Goal: Task Accomplishment & Management: Manage account settings

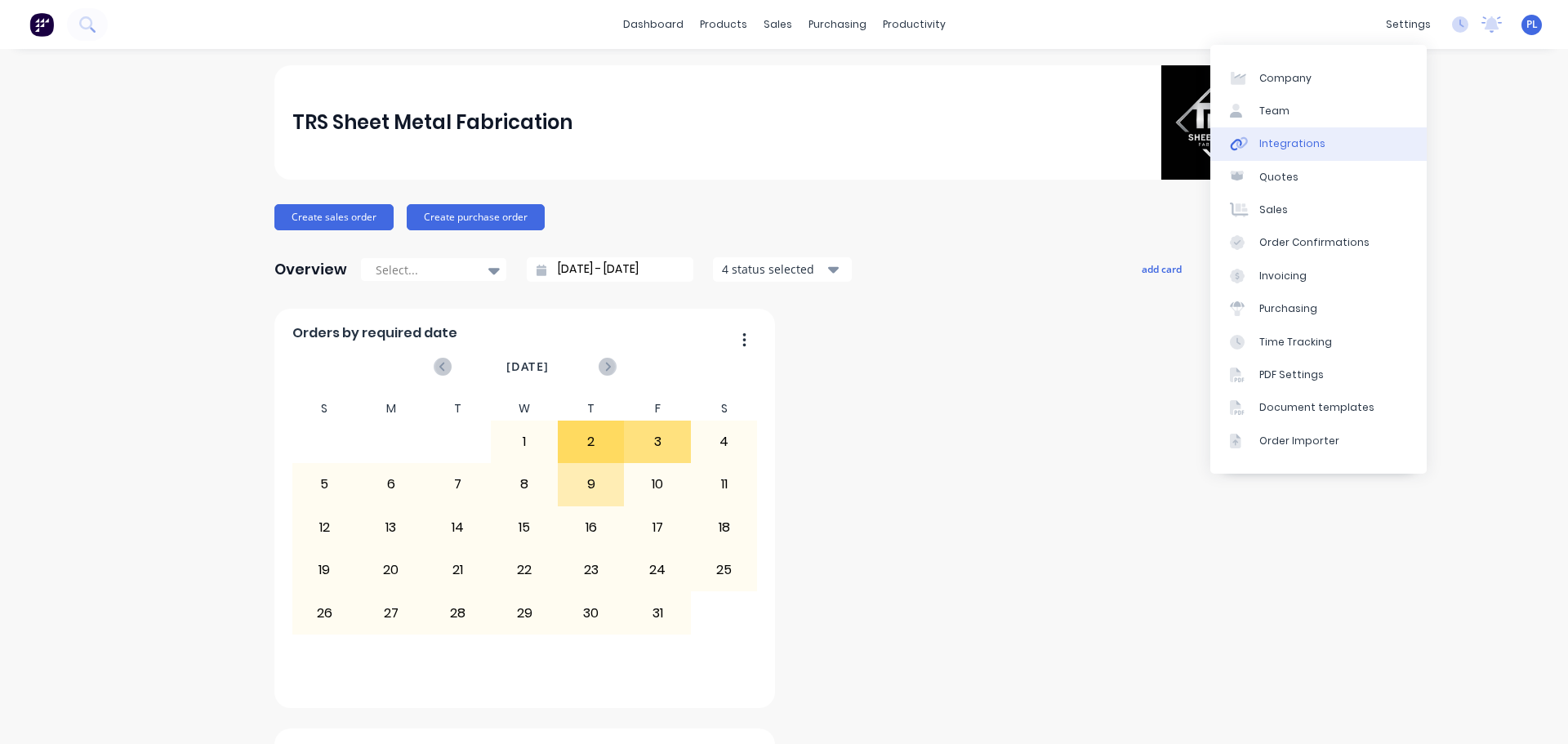
click at [1270, 138] on div "Integrations" at bounding box center [1292, 144] width 66 height 15
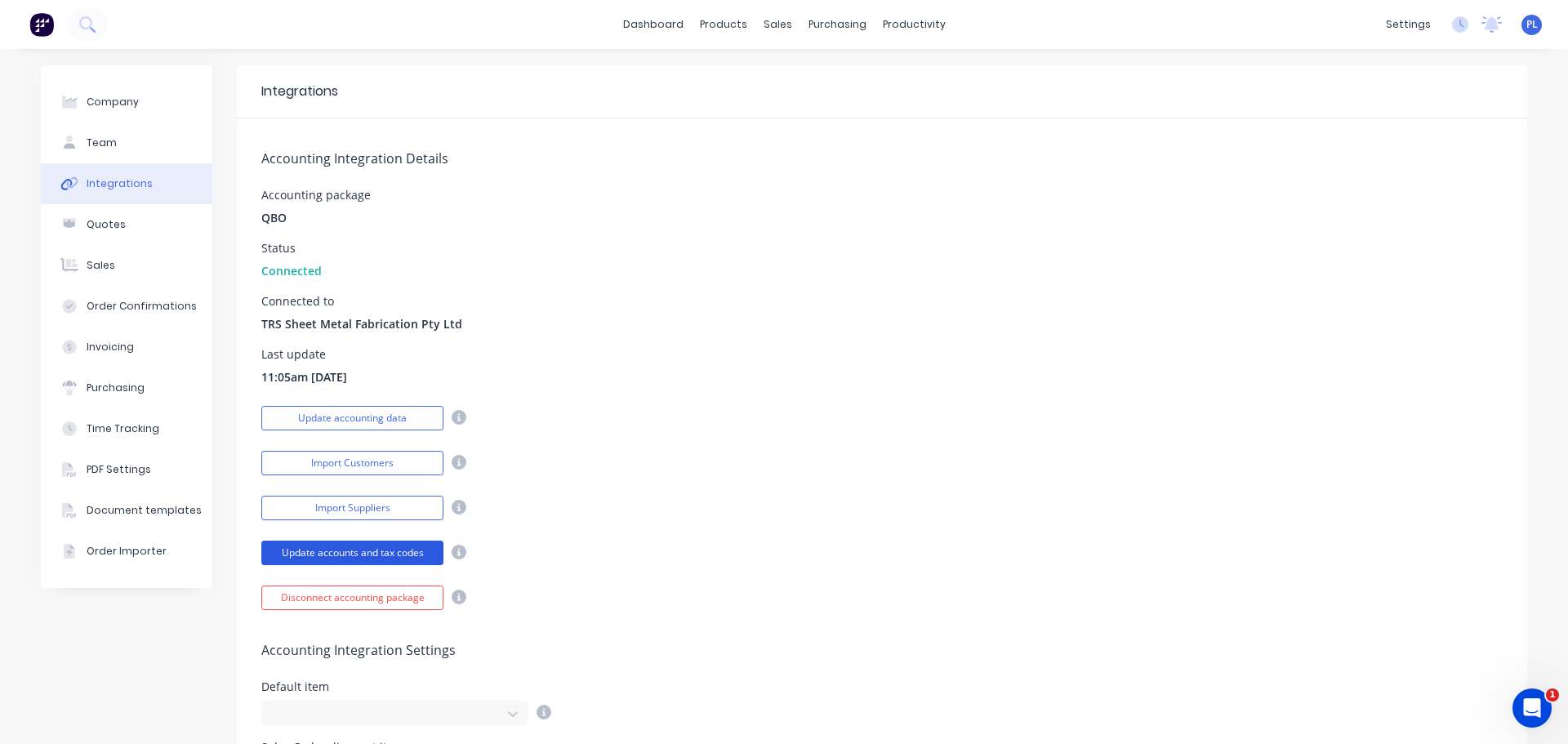
click at [338, 544] on button "Update accounts and tax codes" at bounding box center [352, 552] width 182 height 25
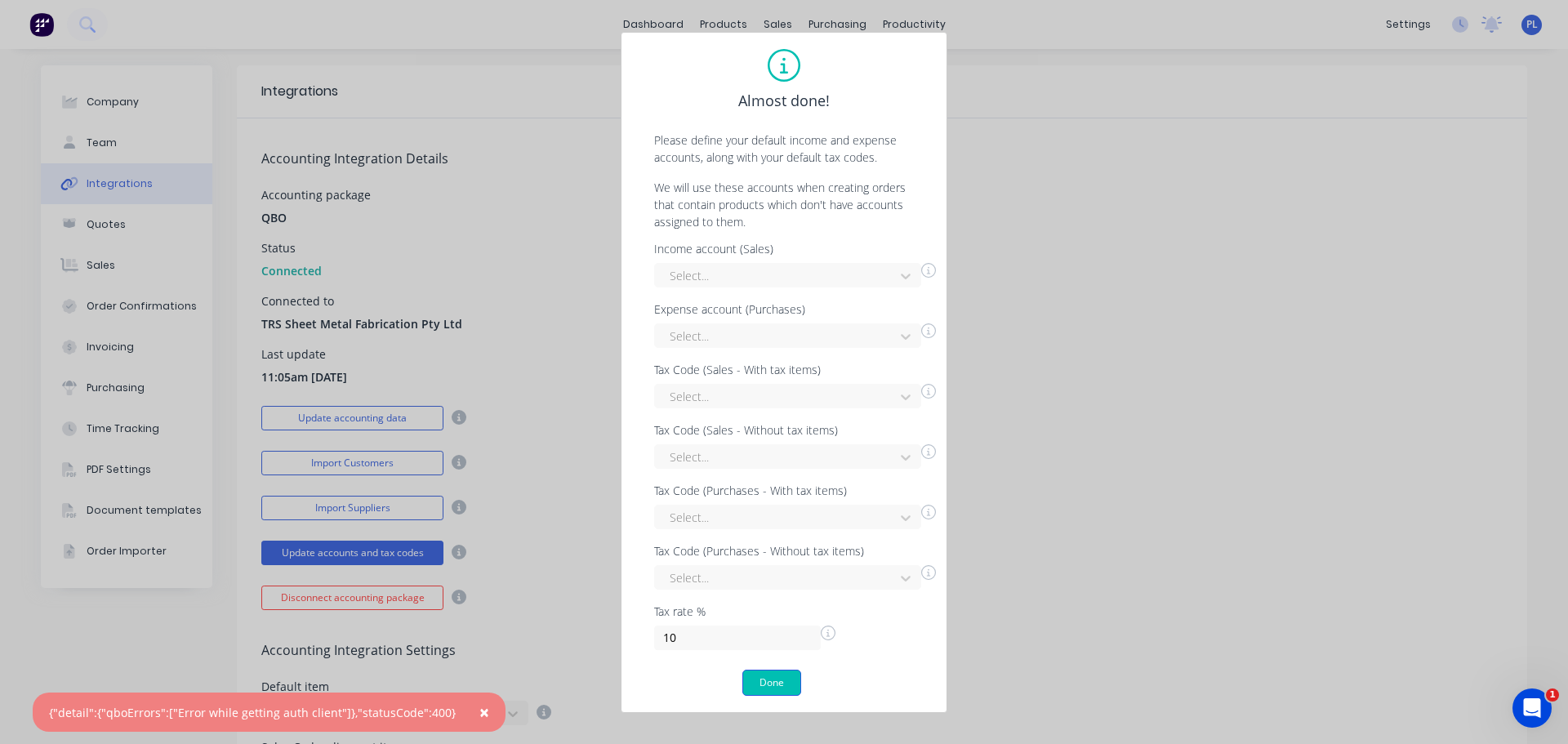
click at [791, 688] on button "Done" at bounding box center [771, 682] width 59 height 26
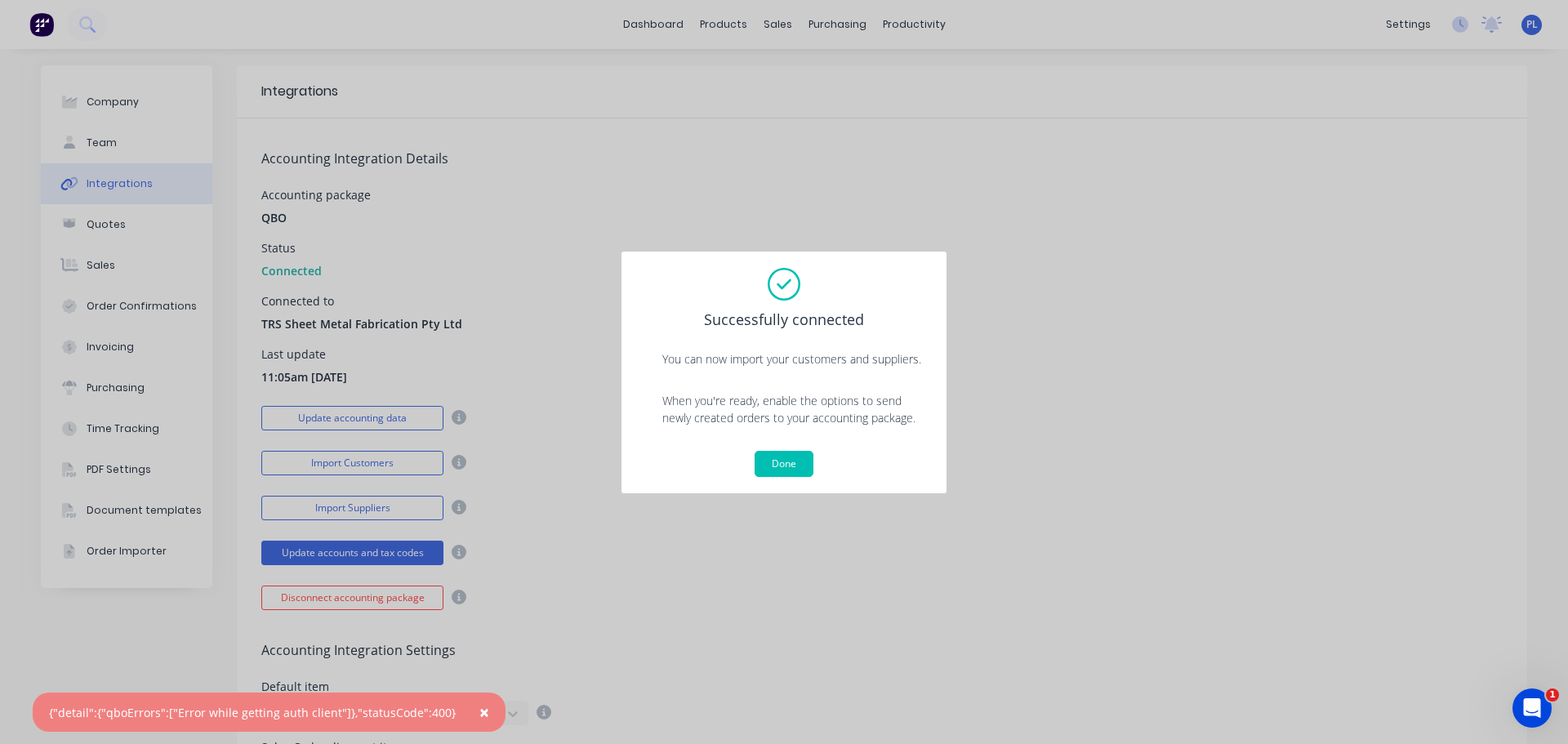
click at [480, 719] on span "×" at bounding box center [484, 711] width 10 height 23
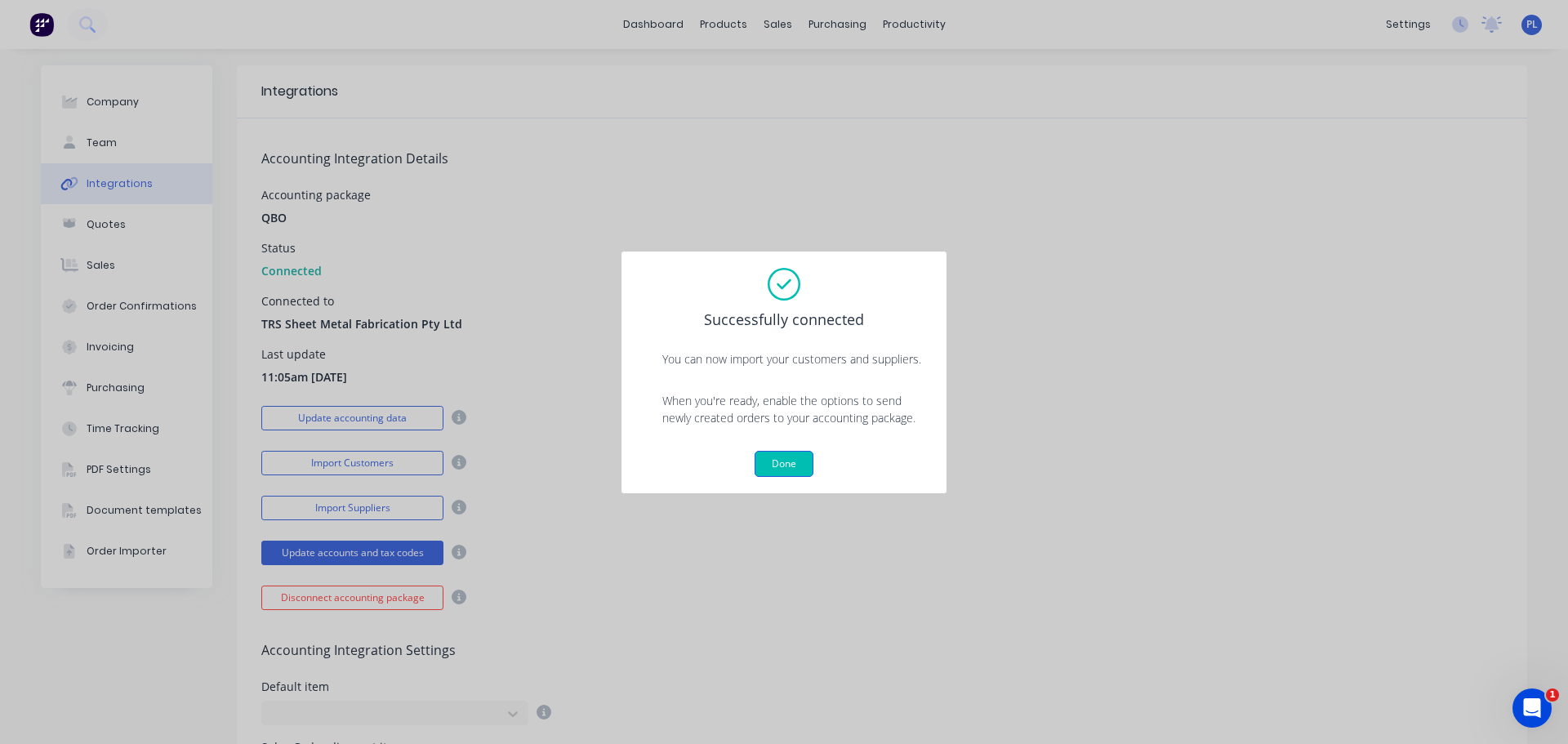
click at [783, 459] on button "Done" at bounding box center [783, 463] width 59 height 26
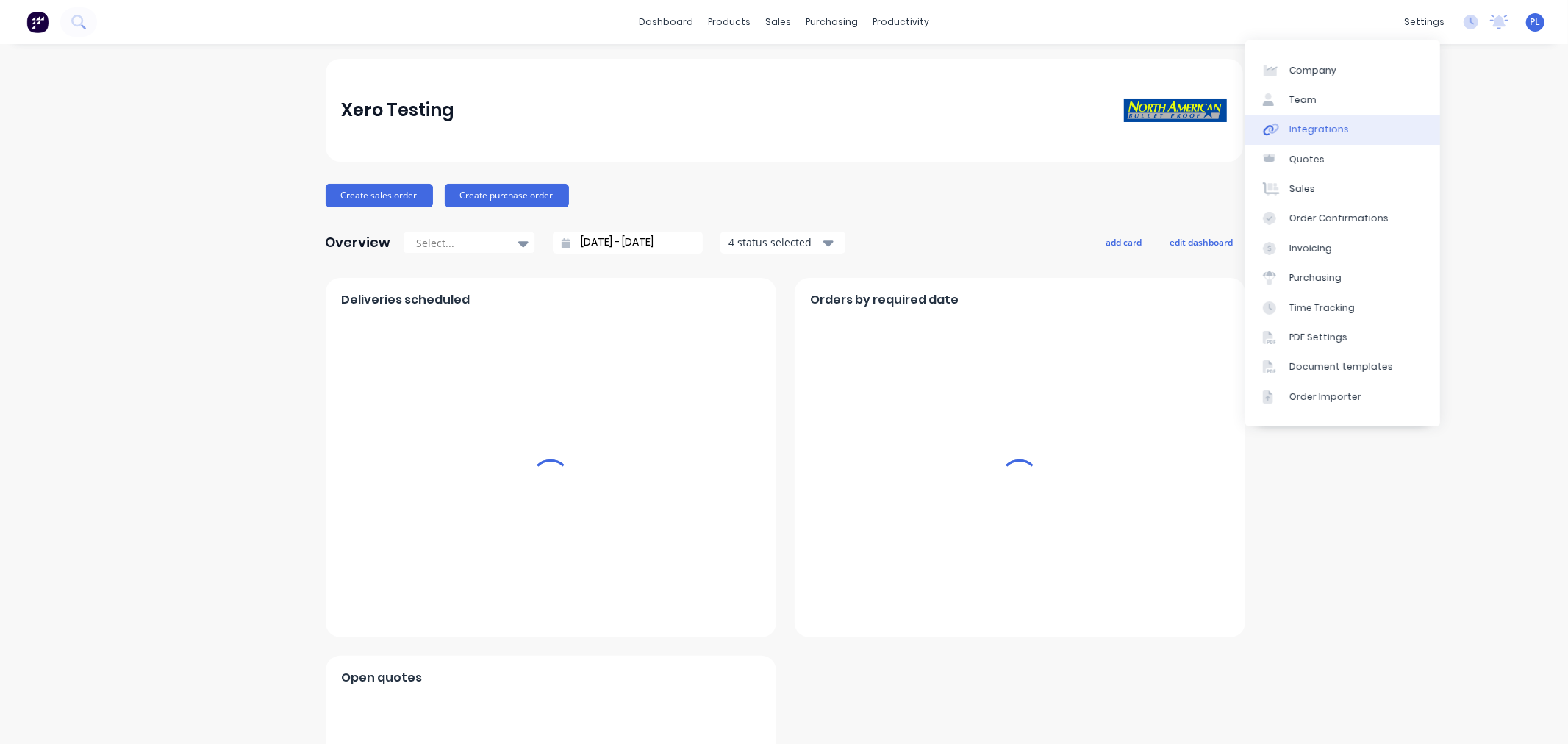
click at [1260, 134] on link "Integrations" at bounding box center [1342, 129] width 195 height 29
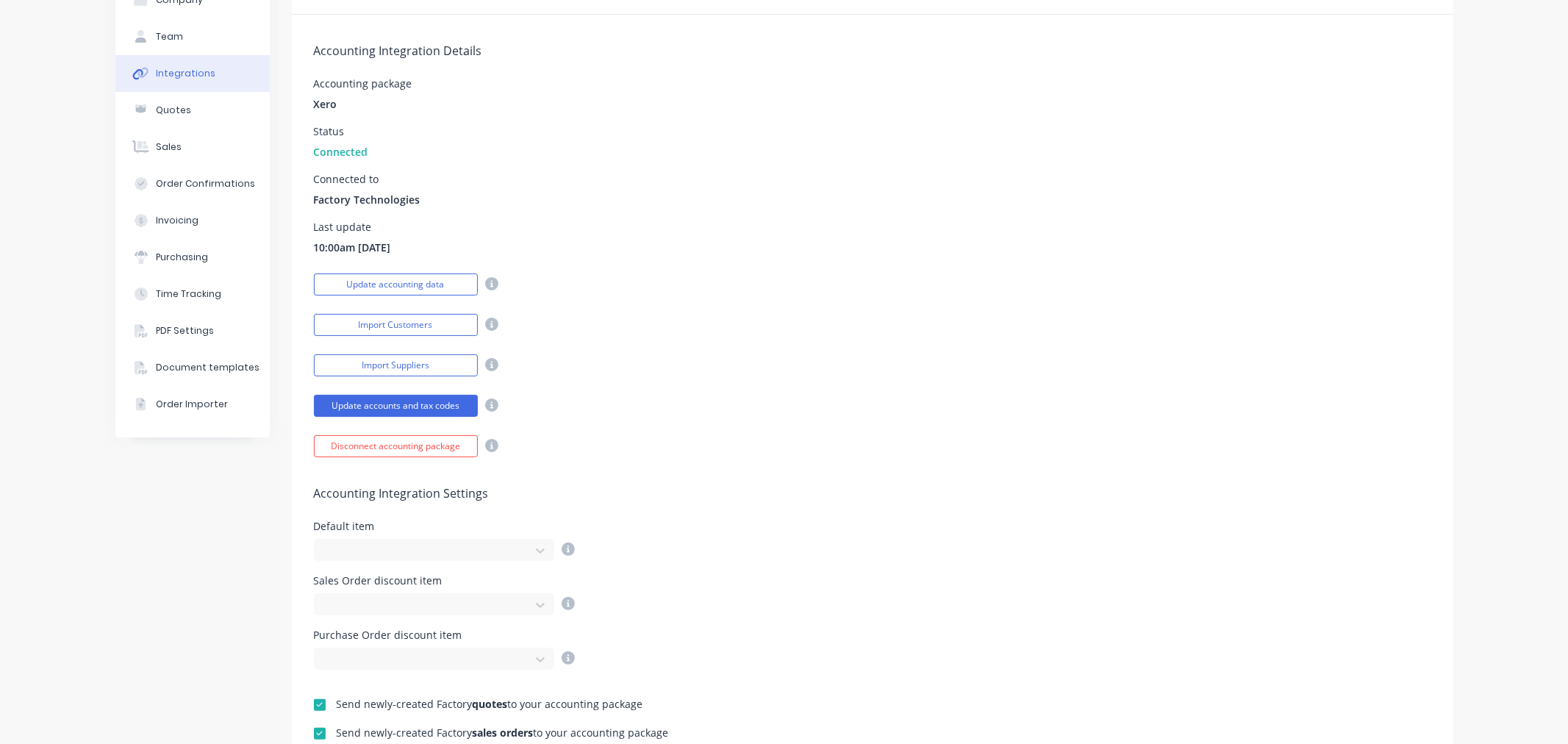
scroll to position [82, 0]
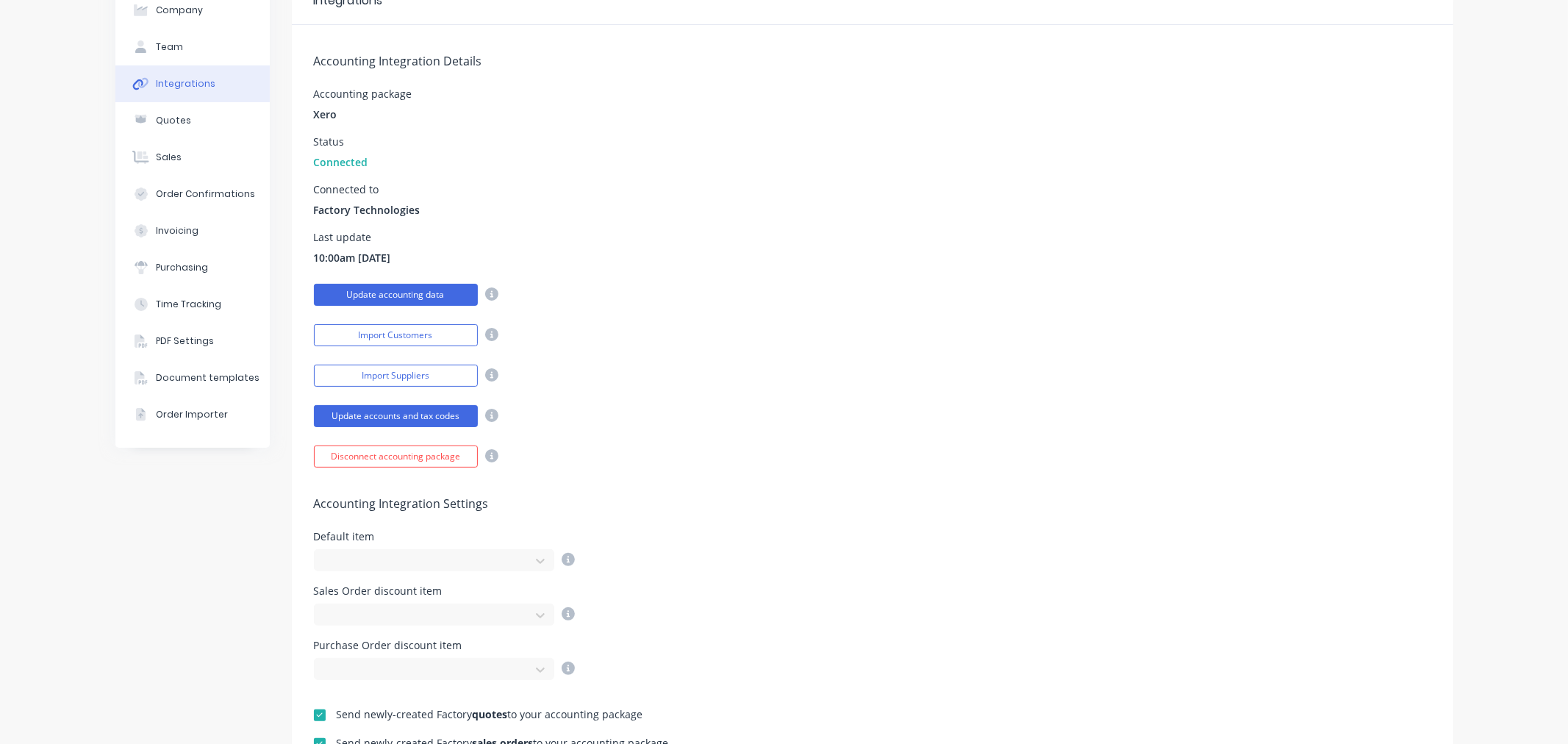
click at [378, 289] on button "Update accounting data" at bounding box center [396, 295] width 164 height 22
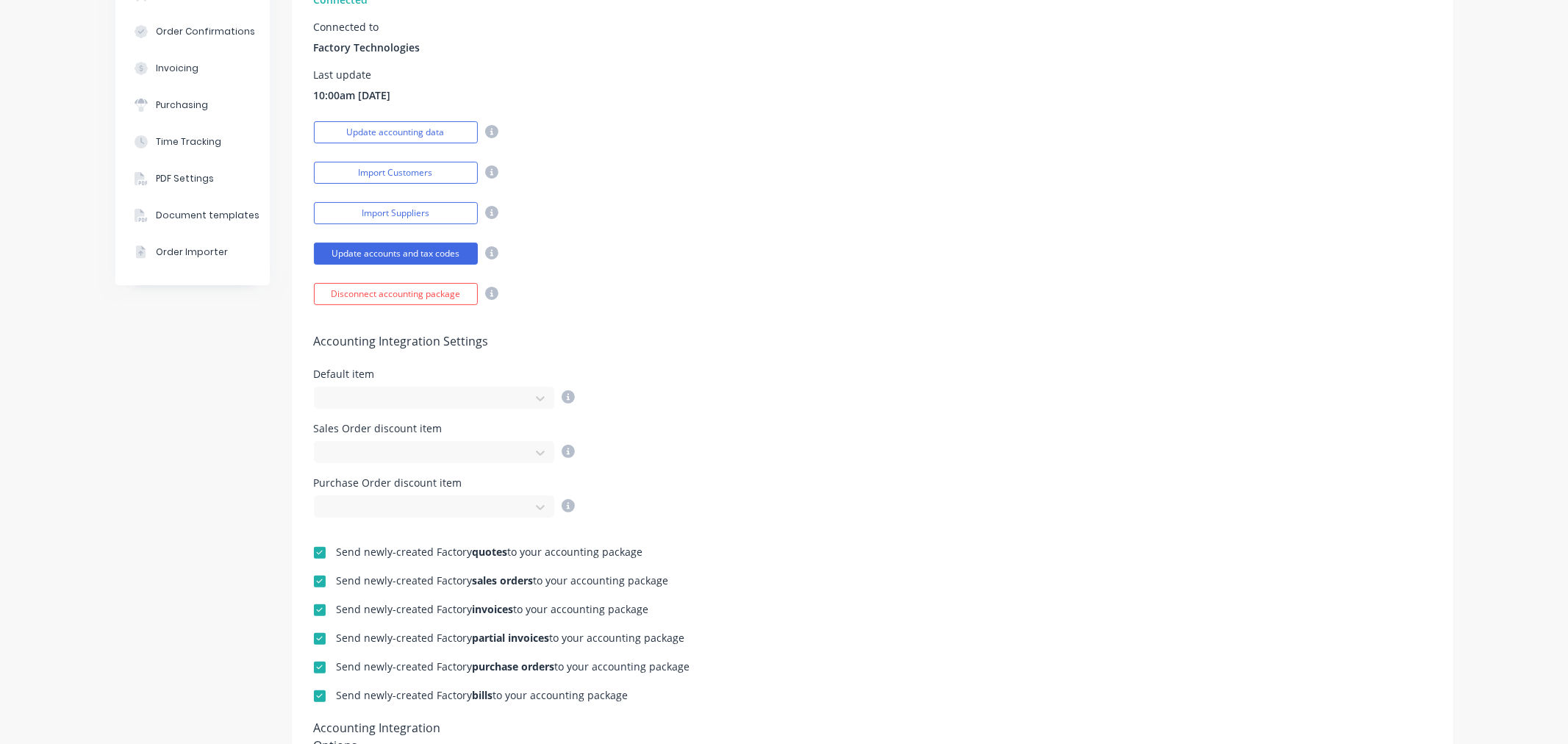
scroll to position [0, 0]
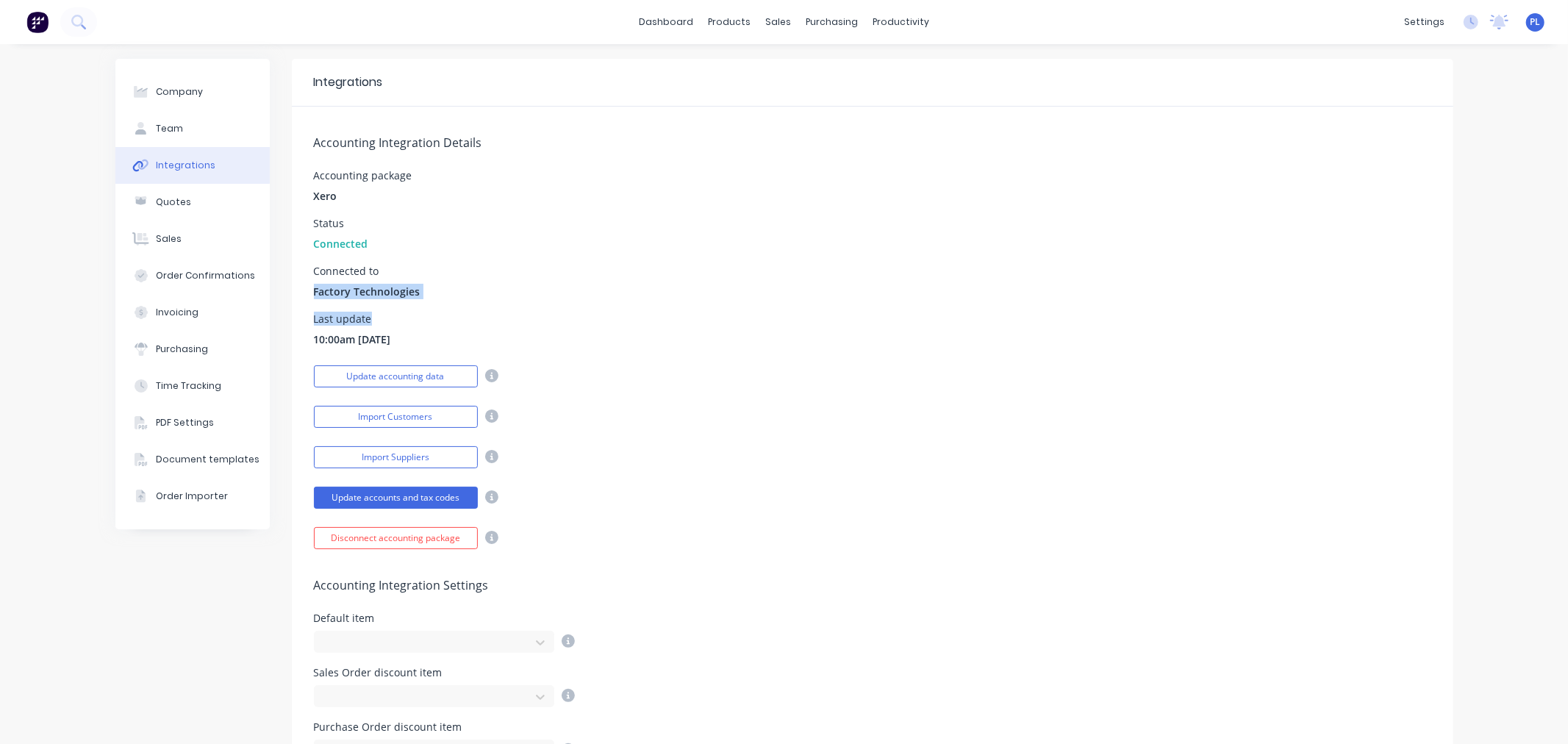
drag, startPoint x: 390, startPoint y: 303, endPoint x: 407, endPoint y: 329, distance: 31.1
click at [402, 327] on div "Accounting Integration Details Accounting package Xero Status Connected Connect…" at bounding box center [873, 327] width 1161 height 443
click at [407, 330] on div "Last update 10:00am 01/01/00" at bounding box center [873, 331] width 1117 height 33
click at [407, 331] on div "Last update 10:00am 01/01/00" at bounding box center [873, 331] width 1117 height 33
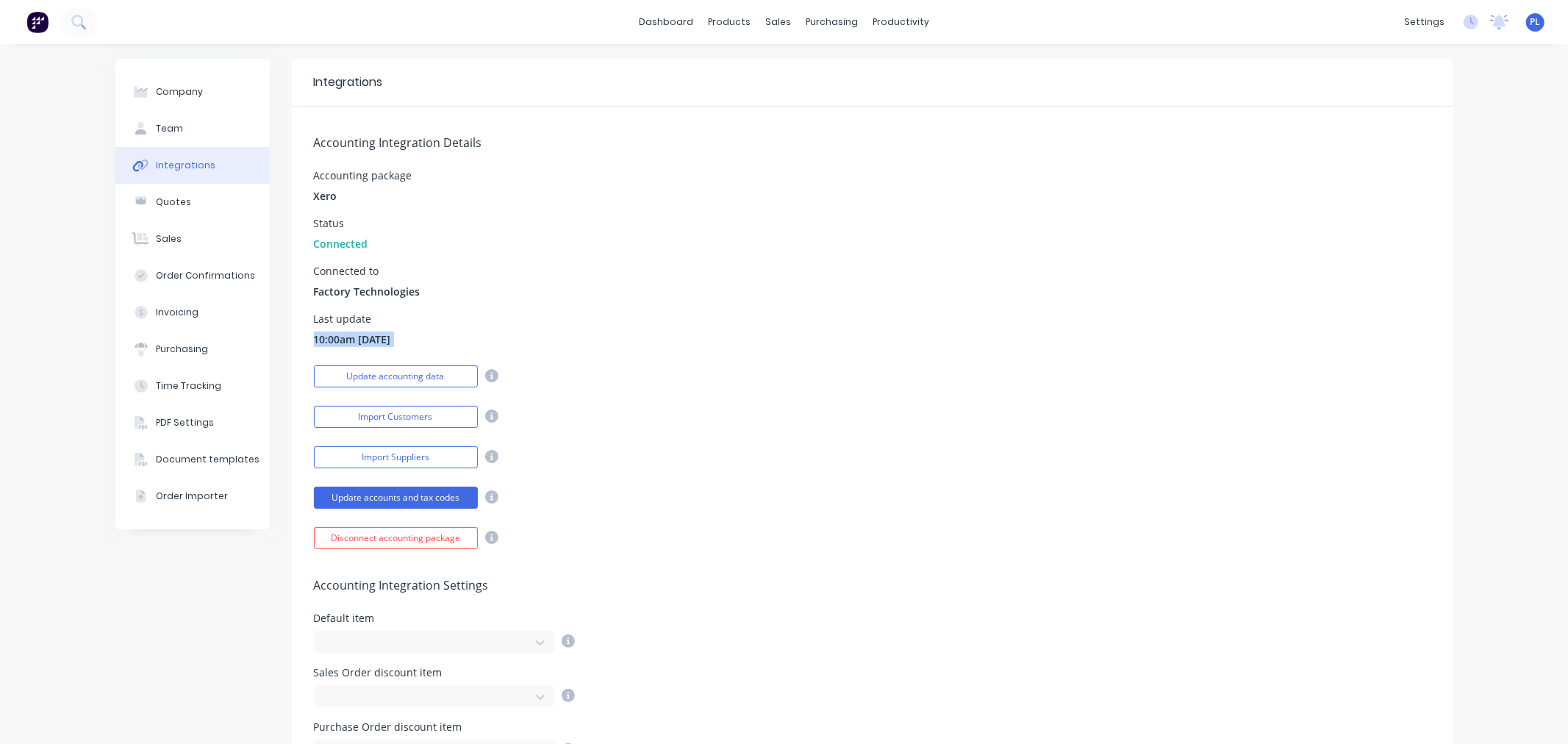
click at [407, 331] on div "Last update 10:00am 01/01/00" at bounding box center [873, 331] width 1117 height 33
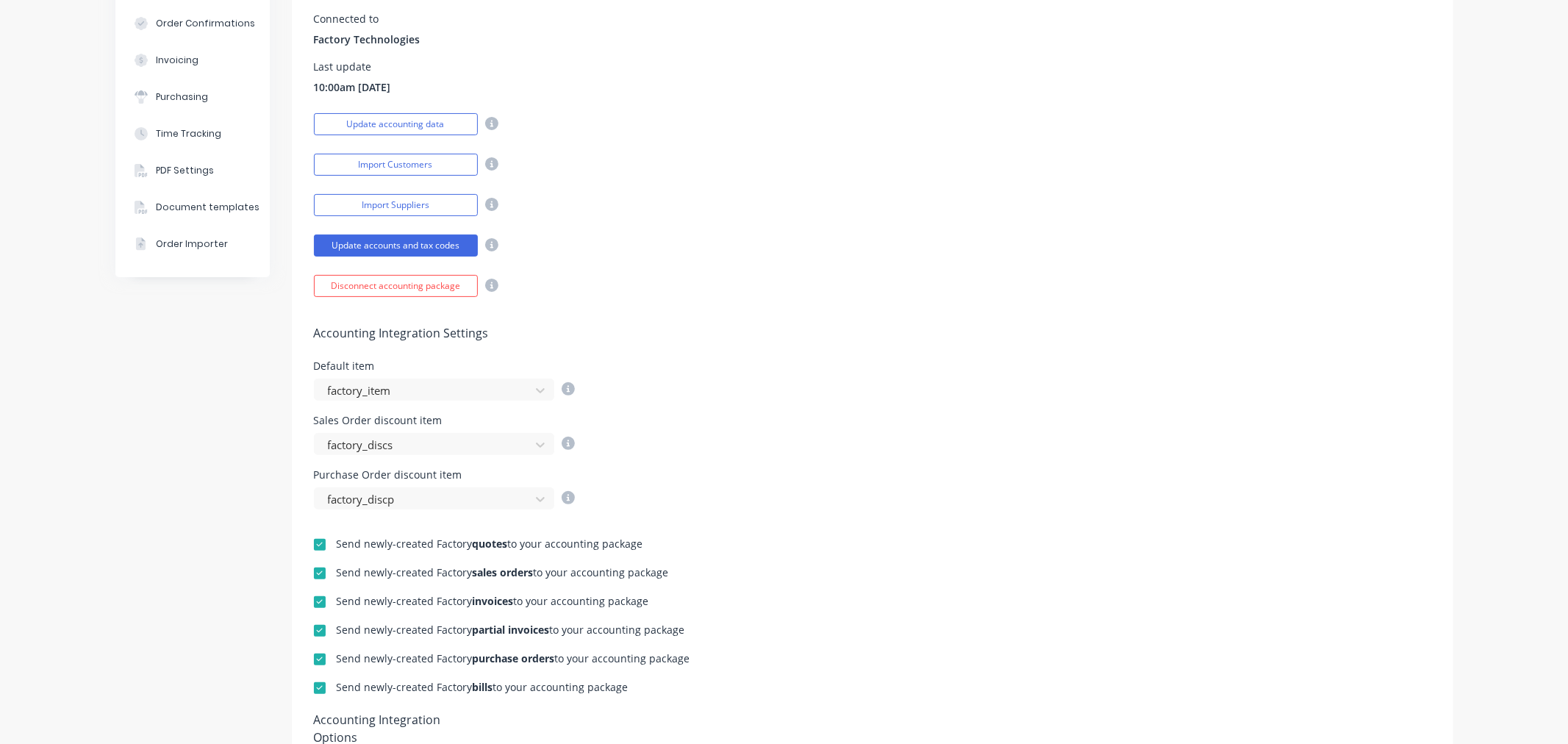
scroll to position [82, 0]
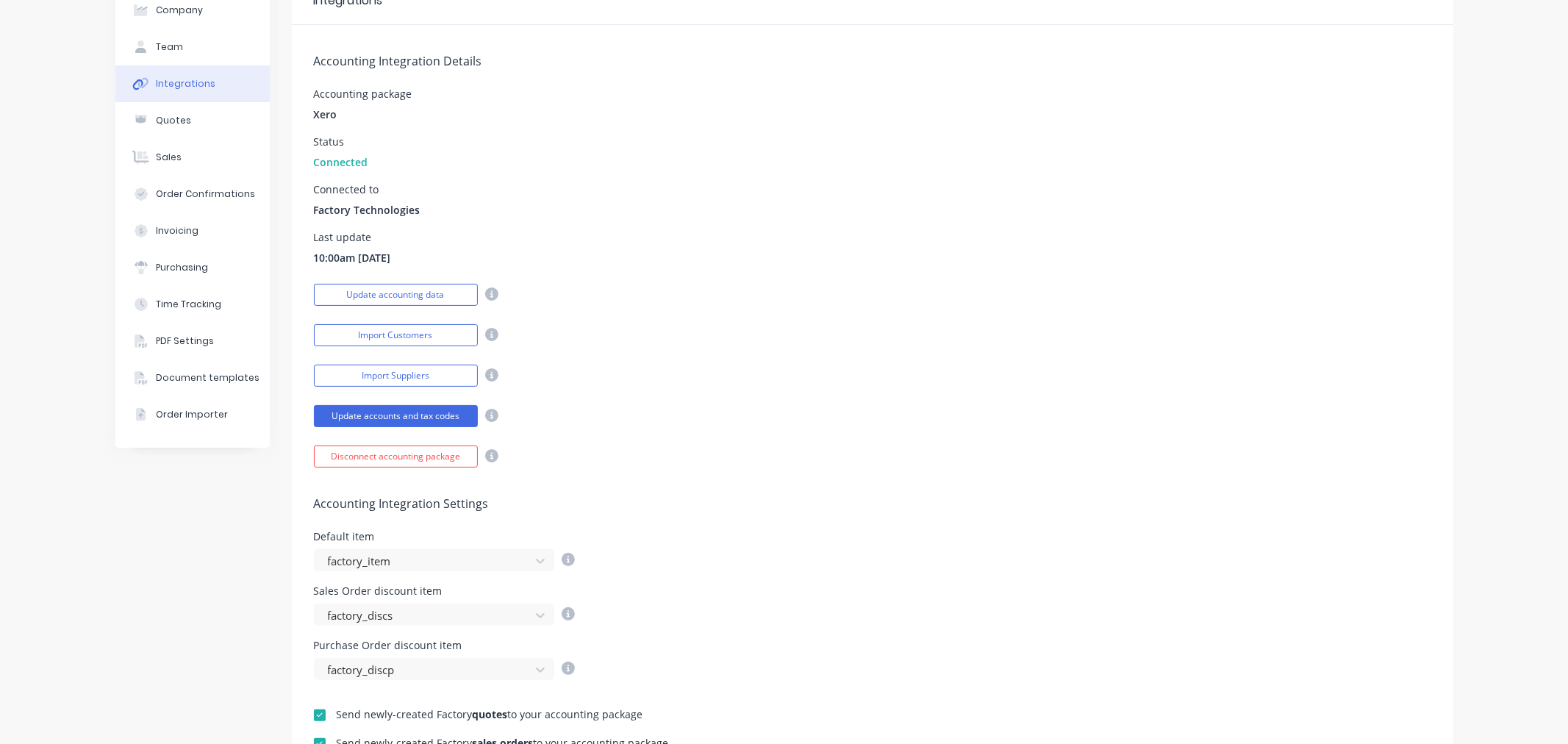
click at [908, 155] on div "Status Connected" at bounding box center [873, 153] width 1117 height 33
click at [685, 192] on div "Connected to Factory Technologies" at bounding box center [873, 201] width 1117 height 33
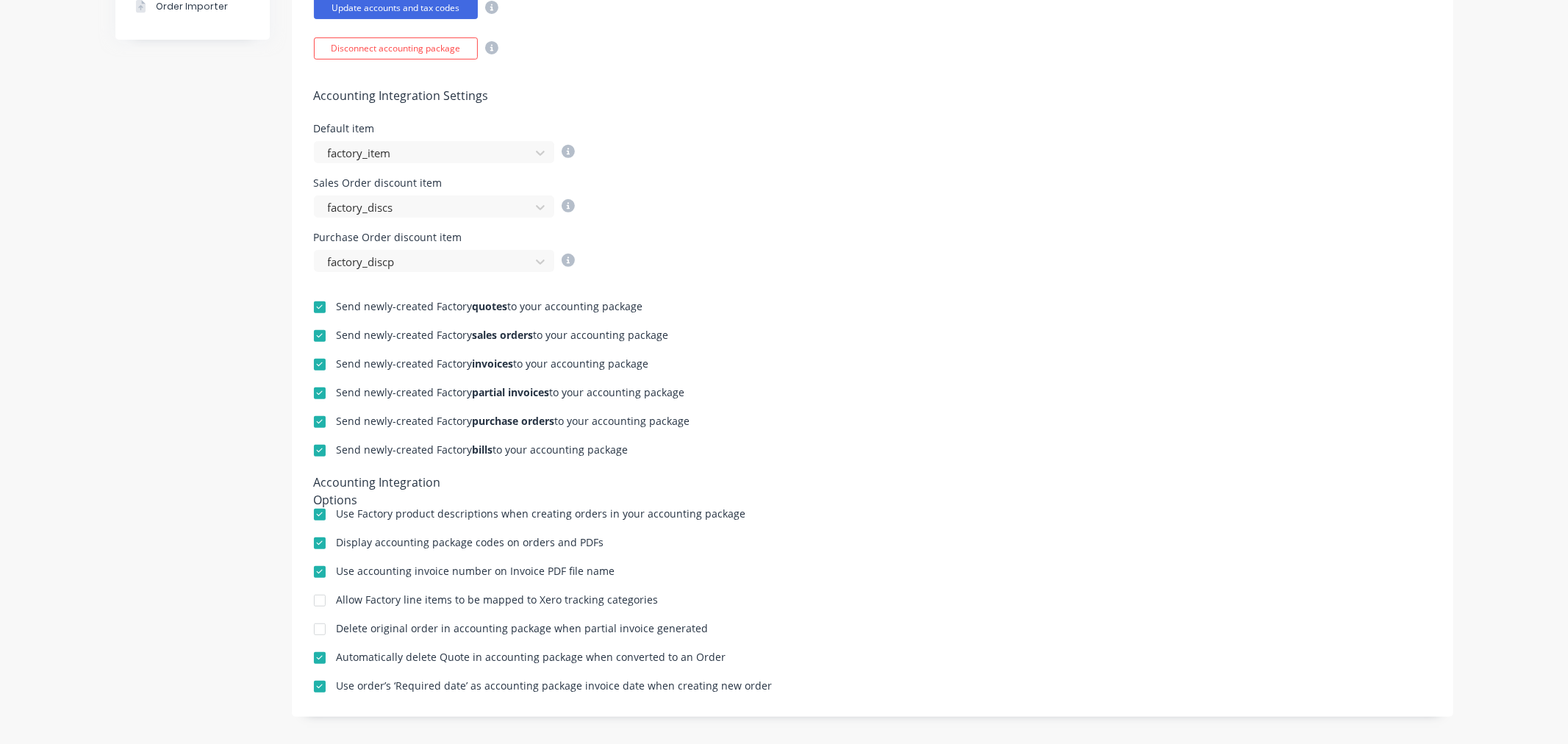
scroll to position [0, 0]
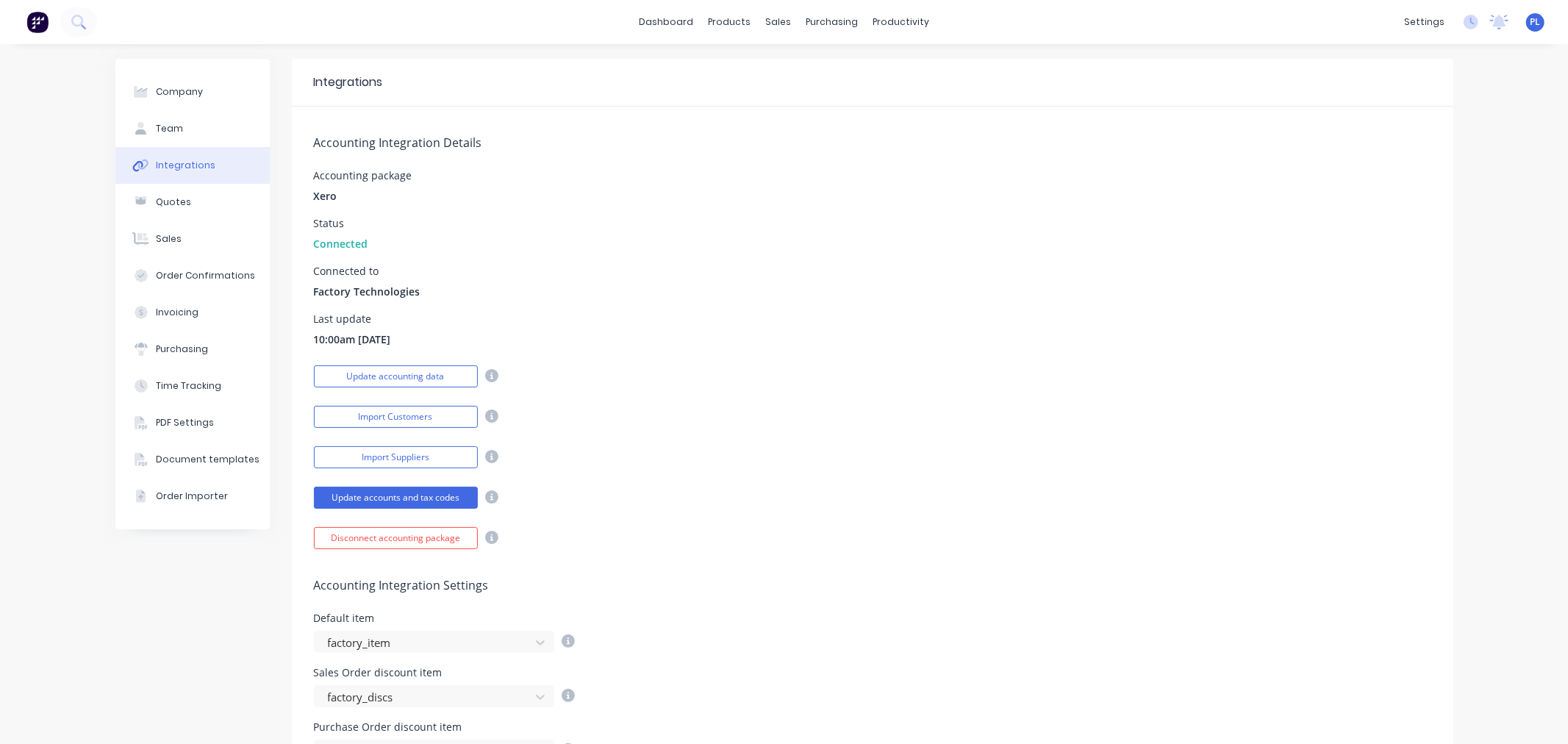
click at [862, 378] on div "Update accounting data" at bounding box center [873, 374] width 1117 height 25
click at [907, 377] on div "Update accounting data" at bounding box center [873, 374] width 1117 height 25
click at [736, 431] on div "Accounting Integration Details Accounting package Xero Status Connected Connect…" at bounding box center [873, 327] width 1161 height 443
click at [397, 380] on button "Update accounting data" at bounding box center [396, 377] width 164 height 22
click at [519, 333] on div "Accounting Integration Details Accounting package Xero Status Connected Connect…" at bounding box center [873, 327] width 1161 height 443
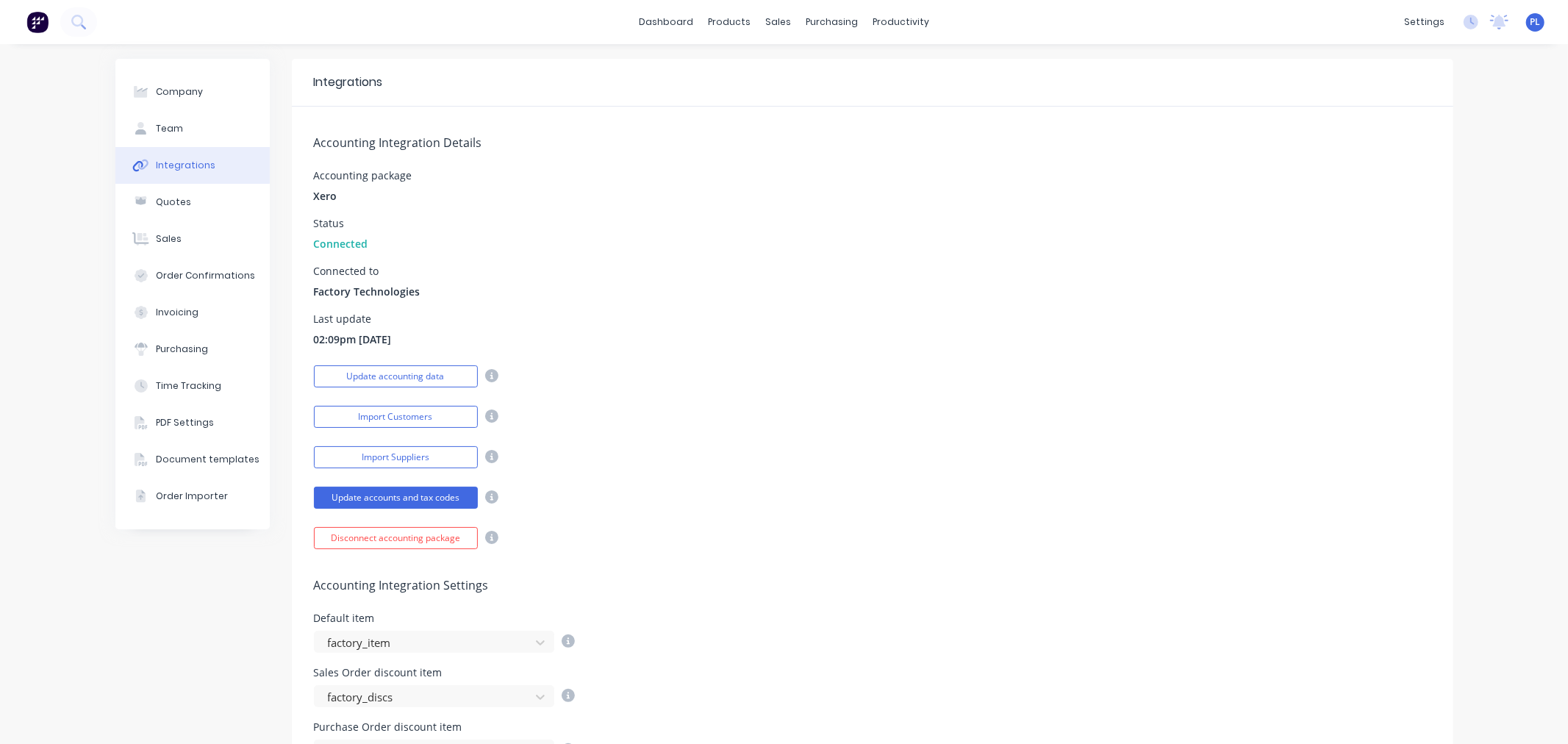
click at [753, 377] on div "Update accounting data" at bounding box center [873, 374] width 1117 height 25
click at [481, 315] on div "Last update 02:09pm 13/10/25" at bounding box center [873, 331] width 1117 height 33
drag, startPoint x: 321, startPoint y: 336, endPoint x: 811, endPoint y: 290, distance: 492.2
click at [577, 318] on div "Last update 02:09pm 13/10/25" at bounding box center [873, 331] width 1117 height 33
click at [847, 300] on div "Accounting Integration Details Accounting package Xero Status Connected Connect…" at bounding box center [873, 327] width 1161 height 443
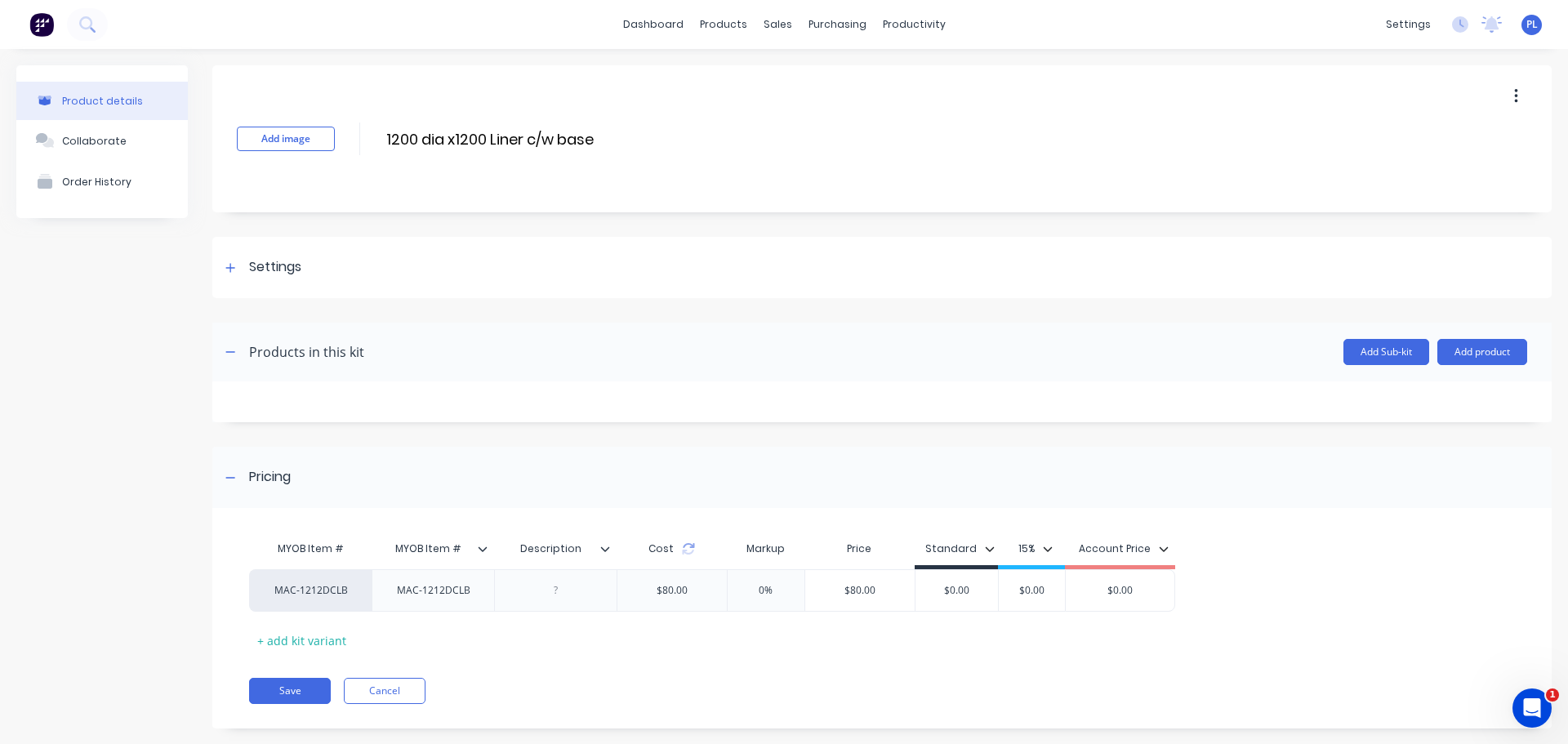
scroll to position [25, 0]
drag, startPoint x: 684, startPoint y: 545, endPoint x: 625, endPoint y: 542, distance: 59.1
click at [684, 545] on icon at bounding box center [688, 545] width 12 height 5
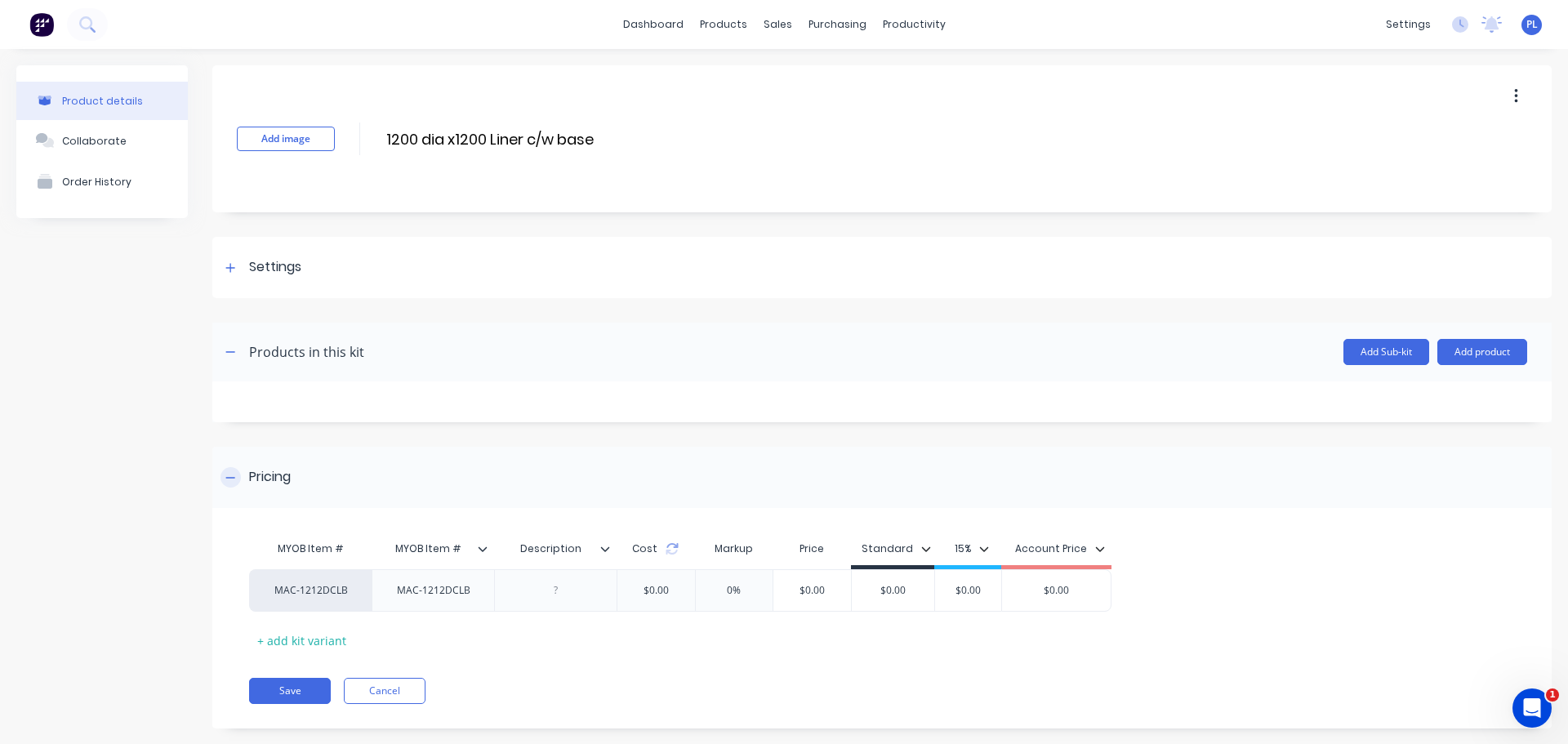
click at [516, 469] on div "Pricing" at bounding box center [882, 477] width 1339 height 61
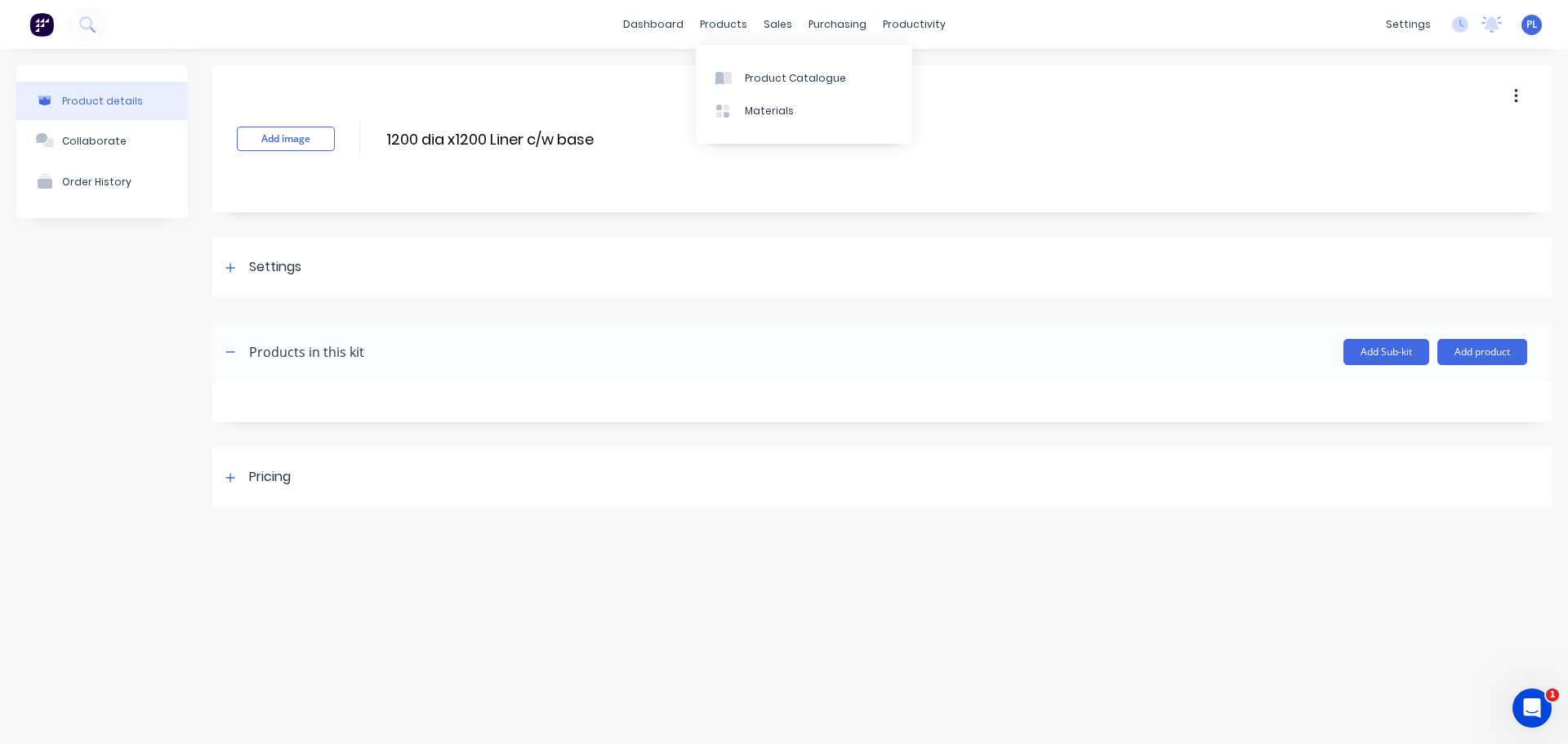
drag, startPoint x: 444, startPoint y: 432, endPoint x: 296, endPoint y: 399, distance: 151.6
click at [437, 424] on div "Add image 1200 dia x1200 Liner c/w base 1200 dia x1200 Liner c/w base Enter kit…" at bounding box center [882, 286] width 1339 height 442
click at [259, 460] on div "Pricing" at bounding box center [882, 477] width 1339 height 61
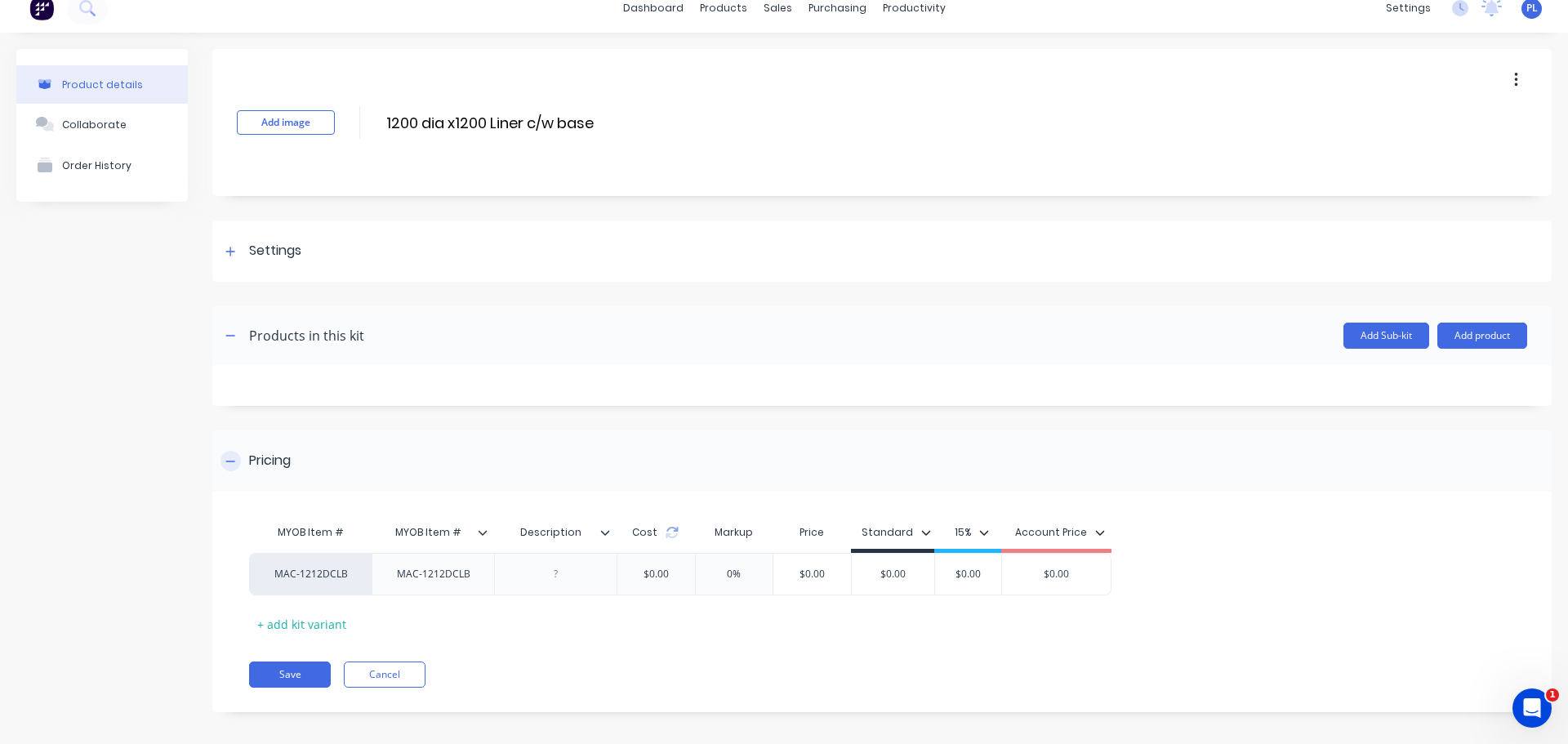
scroll to position [25, 0]
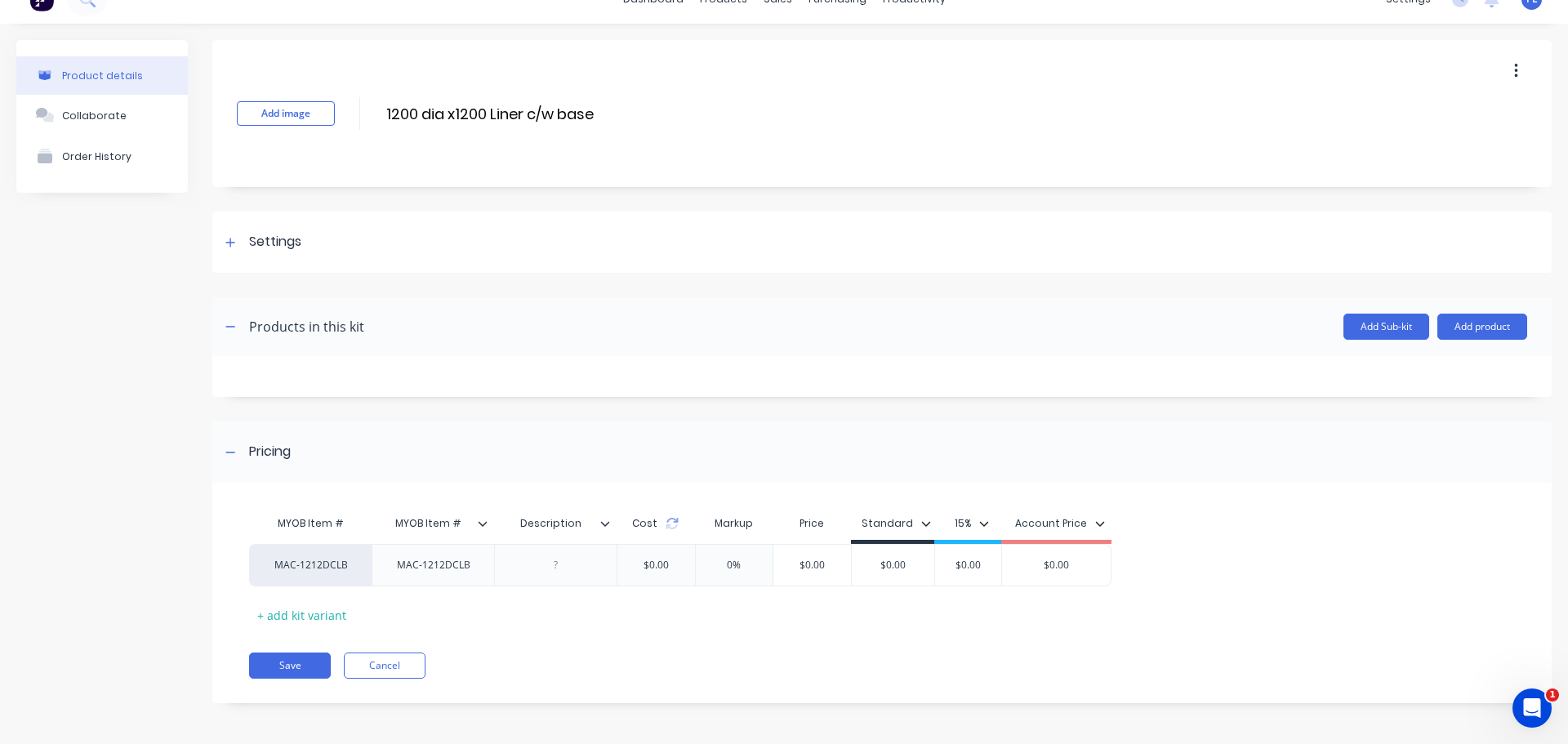
click at [12, 489] on div "Product details Collaborate Order History Add image 1200 dia x1200 Liner c/w ba…" at bounding box center [784, 383] width 1568 height 720
click at [610, 313] on div "Add Sub-kit Add product" at bounding box center [946, 326] width 1163 height 26
click at [234, 317] on span at bounding box center [231, 327] width 20 height 20
click at [226, 332] on icon "button" at bounding box center [230, 326] width 10 height 12
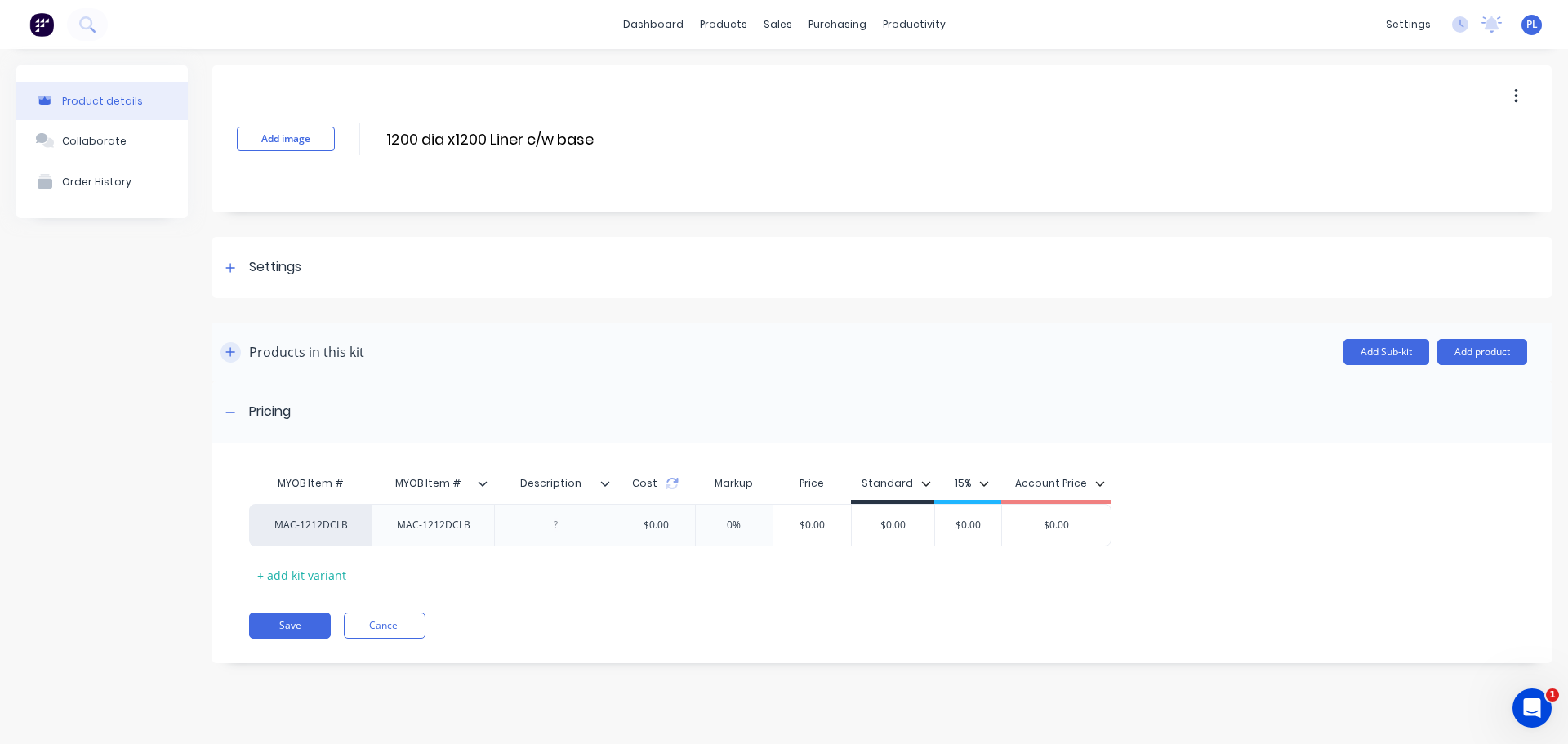
scroll to position [0, 0]
click at [232, 340] on div "Products in this kit" at bounding box center [293, 352] width 144 height 26
click at [229, 353] on icon "button" at bounding box center [230, 352] width 10 height 12
